Goal: Task Accomplishment & Management: Complete application form

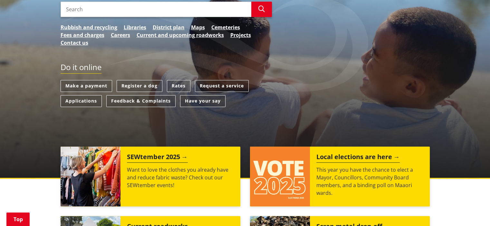
scroll to position [64, 0]
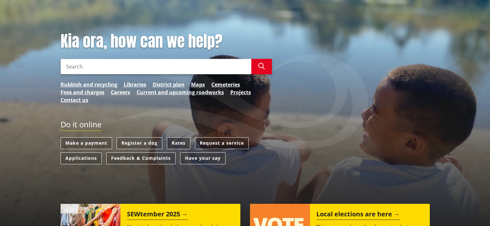
click at [172, 143] on link "Rates" at bounding box center [179, 143] width 24 height 12
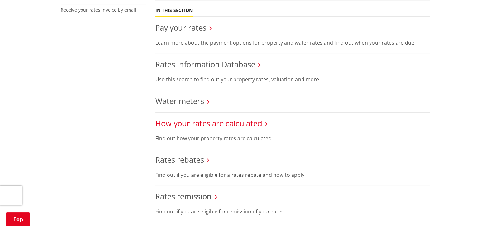
scroll to position [258, 0]
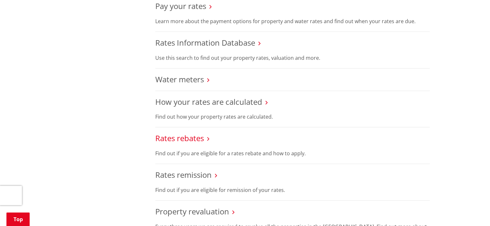
click at [192, 139] on link "Rates rebates" at bounding box center [179, 138] width 49 height 11
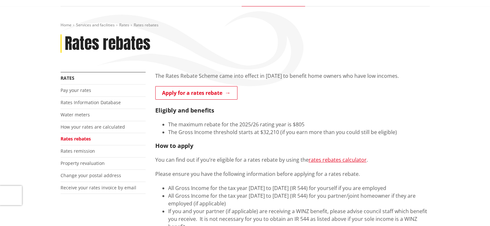
scroll to position [64, 0]
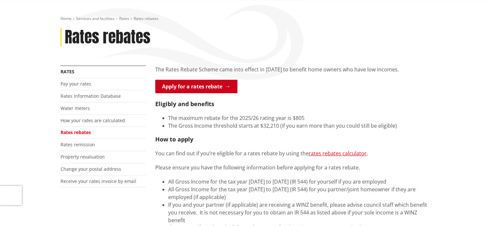
click at [201, 90] on link "Apply for a rates rebate" at bounding box center [196, 87] width 82 height 14
